Goal: Task Accomplishment & Management: Manage account settings

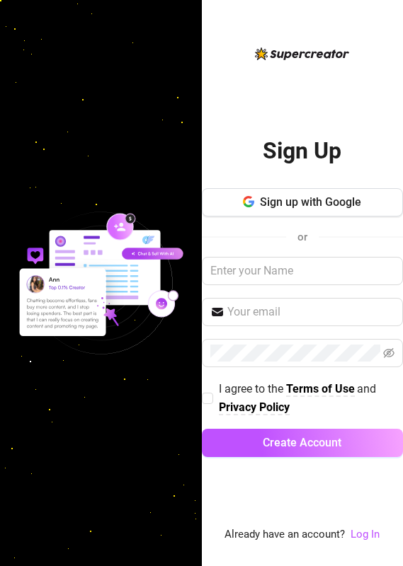
click at [106, 193] on img at bounding box center [101, 284] width 202 height 202
click at [270, 266] on input "text" at bounding box center [303, 271] width 202 height 28
click at [120, 95] on div at bounding box center [101, 283] width 202 height 566
click at [272, 313] on input "text" at bounding box center [311, 312] width 168 height 17
paste input "keepsassyph@gmail.com"
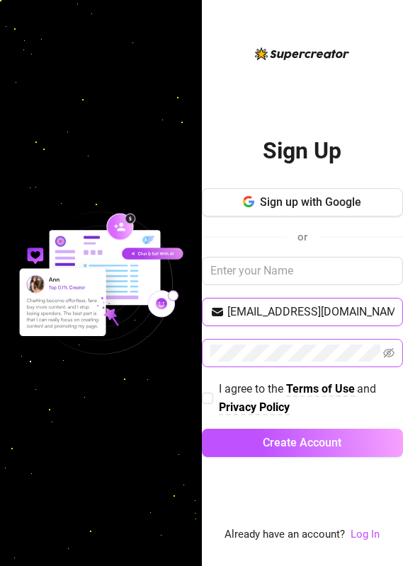
type input "keepsassyph@gmail.com"
click at [304, 343] on span at bounding box center [303, 353] width 202 height 28
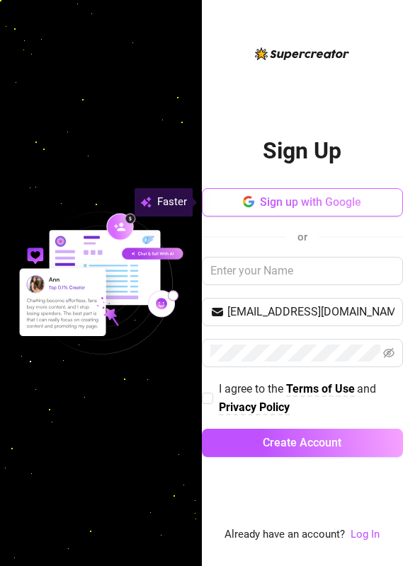
click at [316, 206] on span "Sign up with Google" at bounding box center [310, 201] width 101 height 13
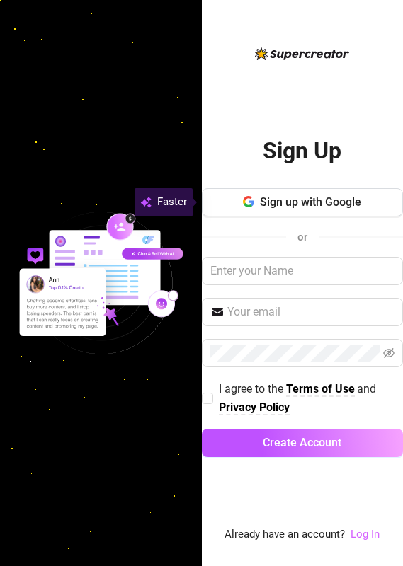
click at [371, 538] on link "Log In" at bounding box center [364, 534] width 29 height 13
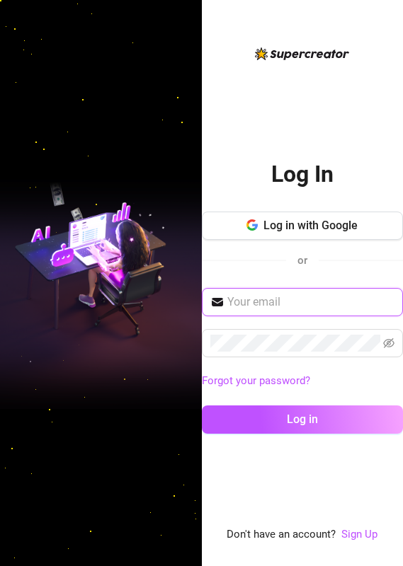
click at [273, 304] on input "text" at bounding box center [311, 302] width 168 height 17
paste input "Infloww123?!?"
type input "Infloww123?!?"
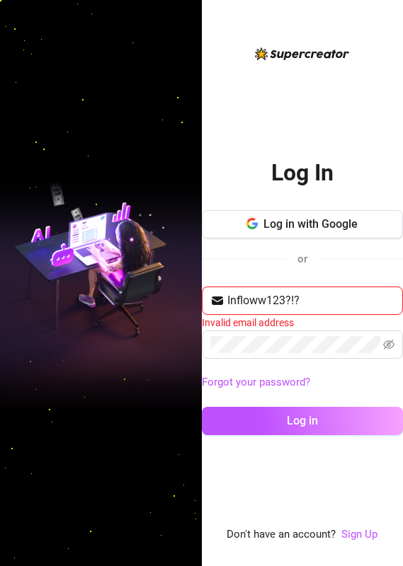
drag, startPoint x: 321, startPoint y: 298, endPoint x: 163, endPoint y: 303, distance: 157.2
click at [163, 303] on div "Log In Log in with Google or Infloww123?!? Invalid email address Forgot your pa…" at bounding box center [201, 283] width 403 height 566
click at [277, 300] on input "text" at bounding box center [311, 300] width 168 height 17
paste input "[EMAIL_ADDRESS][DOMAIN_NAME]"
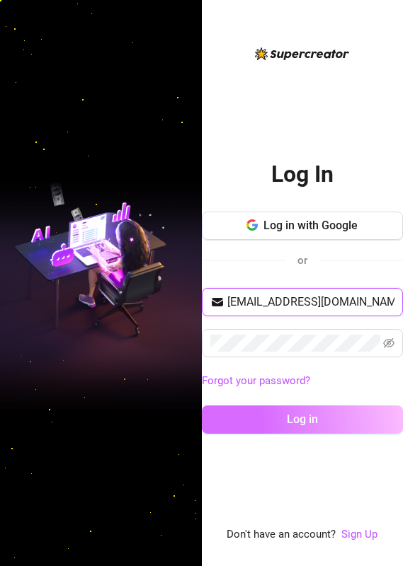
type input "[EMAIL_ADDRESS][DOMAIN_NAME]"
click at [287, 421] on span "Log in" at bounding box center [302, 419] width 31 height 13
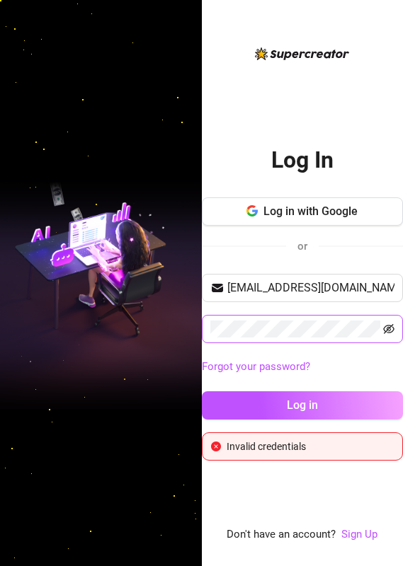
click at [391, 330] on icon "eye-invisible" at bounding box center [388, 328] width 11 height 11
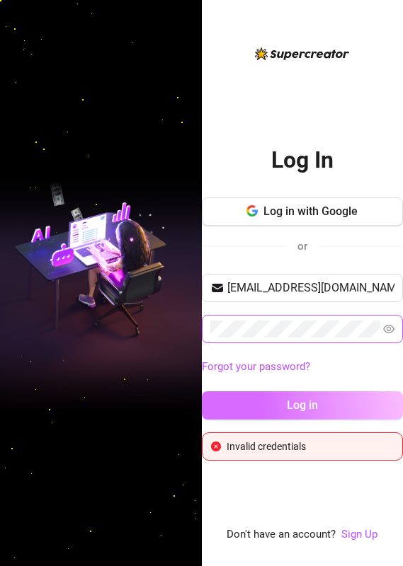
click at [327, 405] on button "Log in" at bounding box center [303, 405] width 202 height 28
click at [315, 408] on span "Log in" at bounding box center [302, 404] width 31 height 13
click at [362, 401] on button "Log in" at bounding box center [303, 405] width 202 height 28
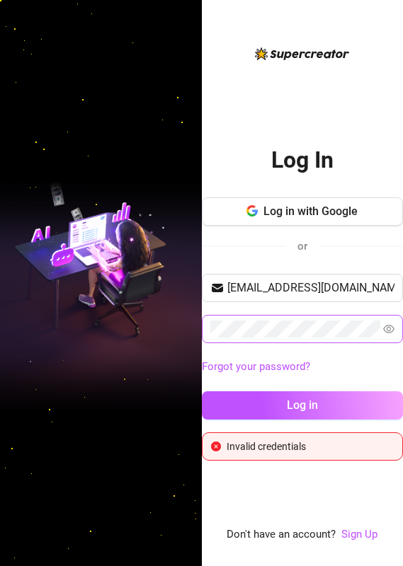
drag, startPoint x: 374, startPoint y: 67, endPoint x: 374, endPoint y: 76, distance: 8.5
click at [374, 67] on div "Log In Log in with Google or keepsassyph@gmail.com Forgot your password? Log in…" at bounding box center [303, 294] width 202 height 498
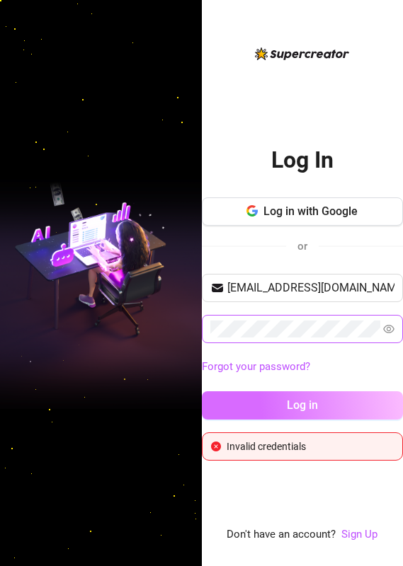
click at [295, 398] on span "Log in" at bounding box center [302, 404] width 31 height 13
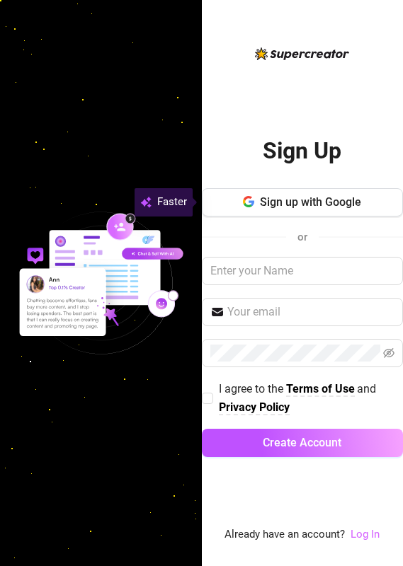
click at [367, 534] on link "Log In" at bounding box center [364, 534] width 29 height 13
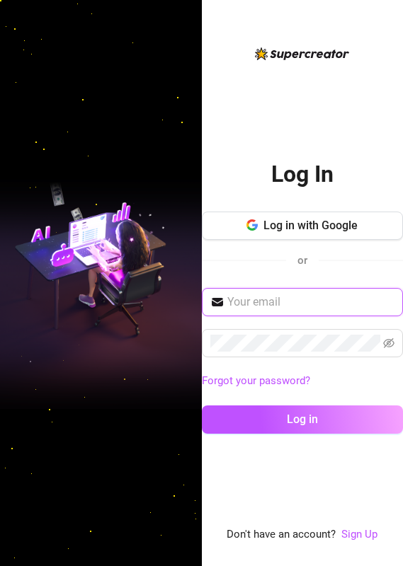
click at [321, 301] on input "text" at bounding box center [311, 302] width 168 height 17
type input "[EMAIL_ADDRESS][DOMAIN_NAME]"
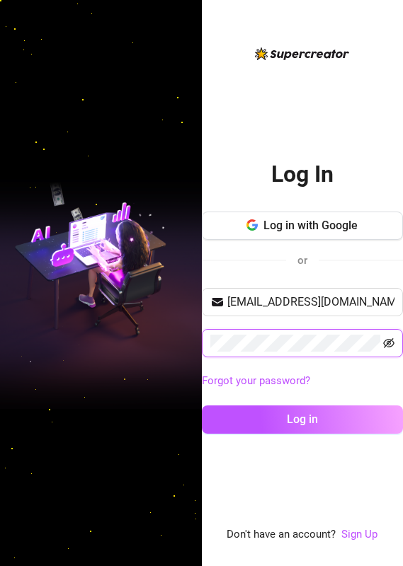
click at [390, 343] on icon "eye-invisible" at bounding box center [389, 343] width 3 height 3
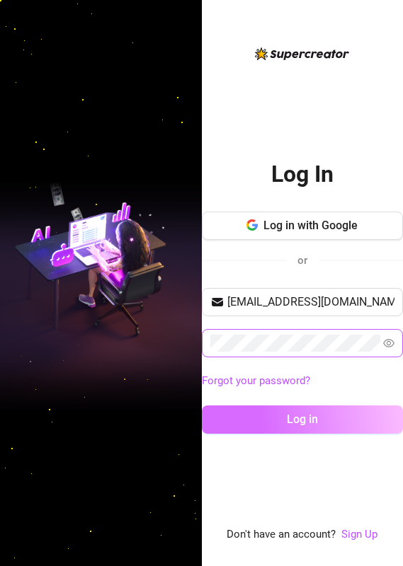
click at [312, 414] on span "Log in" at bounding box center [302, 419] width 31 height 13
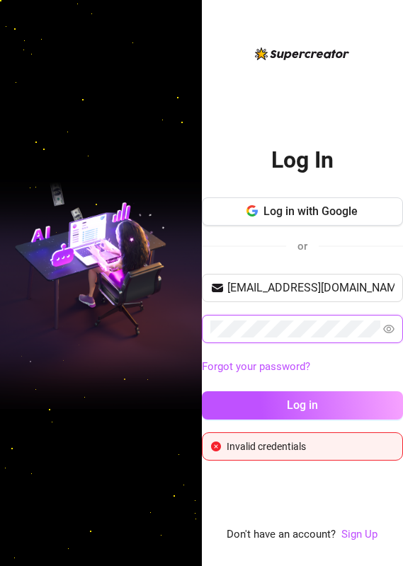
click at [122, 344] on div "Log In Log in with Google or keepsassyph@gmail.com Forgot your password? Log in…" at bounding box center [201, 283] width 403 height 566
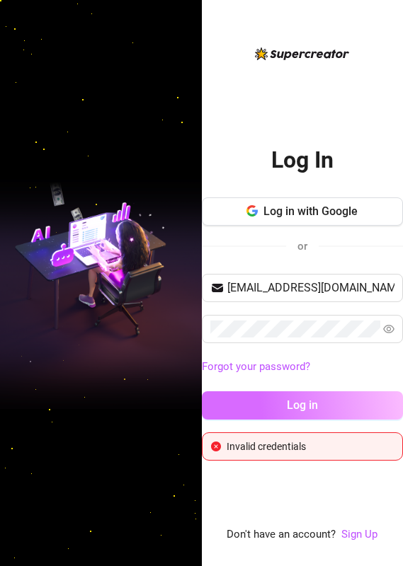
click at [337, 401] on button "Log in" at bounding box center [303, 405] width 202 height 28
click at [350, 403] on button "Log in" at bounding box center [303, 405] width 202 height 28
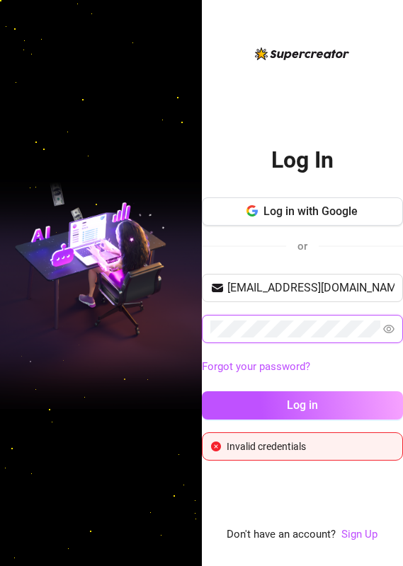
click at [178, 328] on div "Log In Log in with Google or keepsassyph@gmail.com Forgot your password? Log in…" at bounding box center [201, 283] width 403 height 566
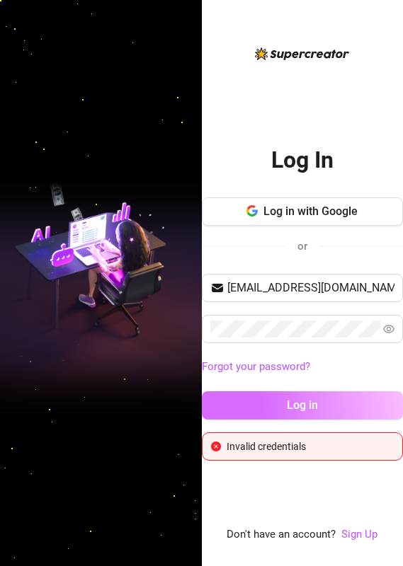
click at [343, 405] on button "Log in" at bounding box center [303, 405] width 202 height 28
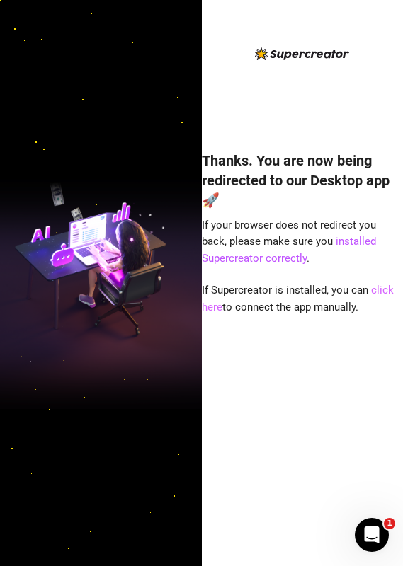
click at [378, 289] on link "click here" at bounding box center [298, 299] width 192 height 30
click at [303, 40] on div "Thanks. You are now being redirected to our Desktop app 🚀 If your browser does …" at bounding box center [303, 283] width 202 height 566
click at [376, 287] on link "click here" at bounding box center [298, 299] width 192 height 30
click at [215, 306] on link "click here" at bounding box center [298, 299] width 192 height 30
click at [347, 7] on div "Thanks. You are now being redirected to our Desktop app 🚀 If your browser does …" at bounding box center [303, 283] width 202 height 566
